Goal: Information Seeking & Learning: Find specific page/section

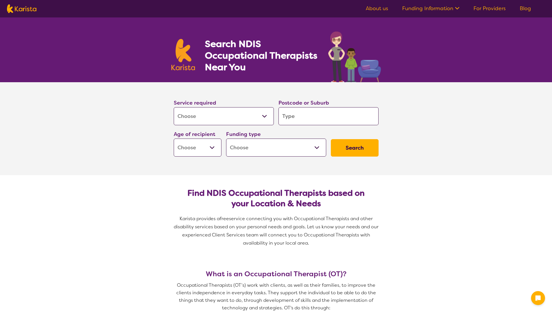
select select "[MEDICAL_DATA]"
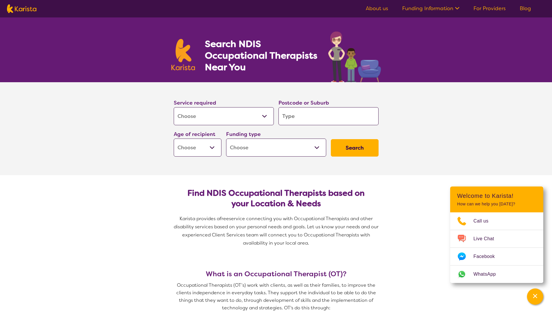
click at [315, 111] on input "search" at bounding box center [328, 116] width 100 height 18
type input "n"
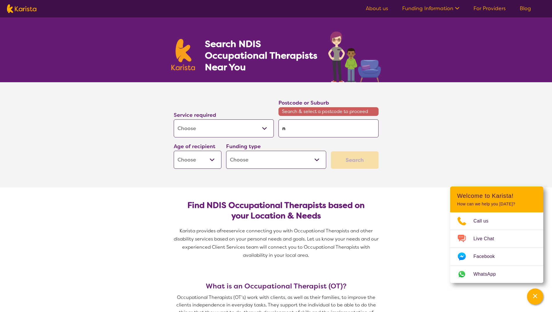
type input "ne"
type input "new"
type input "newp"
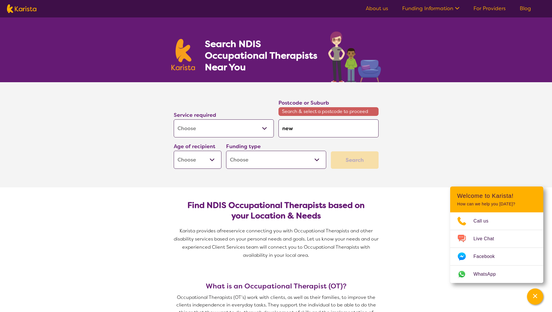
type input "newp"
type input "newpo"
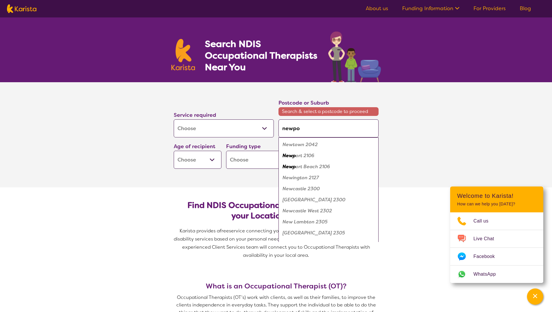
type input "newpor"
type input "[GEOGRAPHIC_DATA]"
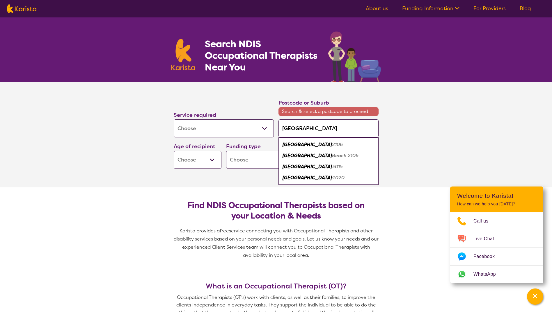
click at [300, 166] on em "[GEOGRAPHIC_DATA]" at bounding box center [306, 167] width 49 height 6
type input "3015"
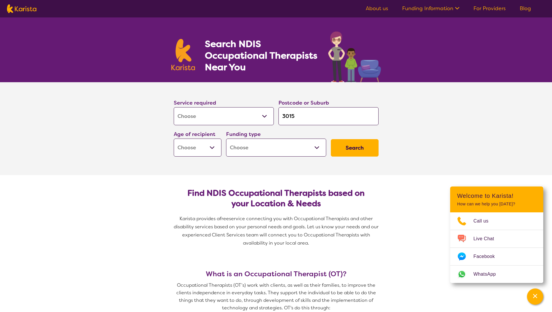
click at [211, 147] on select "Early Childhood - 0 to 9 Child - 10 to 11 Adolescent - 12 to 17 Adult - 18 to 6…" at bounding box center [198, 148] width 48 height 18
select select "AS"
click at [174, 139] on select "Early Childhood - 0 to 9 Child - 10 to 11 Adolescent - 12 to 17 Adult - 18 to 6…" at bounding box center [198, 148] width 48 height 18
select select "AS"
click at [362, 146] on button "Search" at bounding box center [355, 147] width 48 height 17
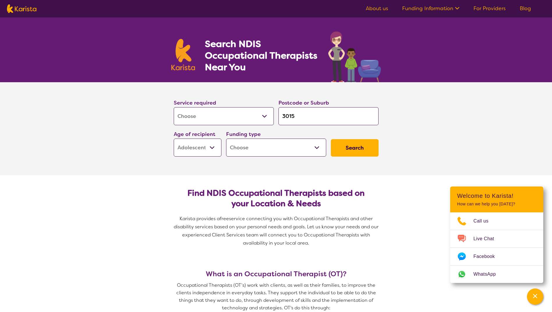
click at [247, 151] on select "Home Care Package (HCP) National Disability Insurance Scheme (NDIS) I don't know" at bounding box center [276, 148] width 100 height 18
select select "NDIS"
click at [226, 139] on select "Home Care Package (HCP) National Disability Insurance Scheme (NDIS) I don't know" at bounding box center [276, 148] width 100 height 18
select select "NDIS"
click at [348, 154] on button "Search" at bounding box center [355, 147] width 48 height 17
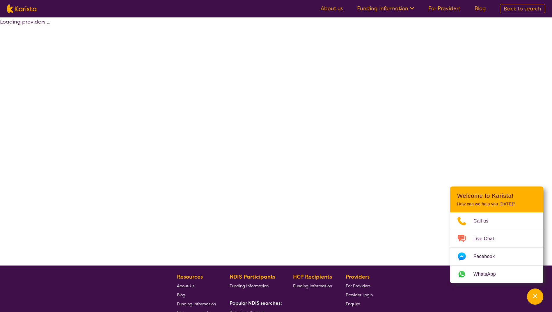
select select "by_score"
